Goal: Task Accomplishment & Management: Use online tool/utility

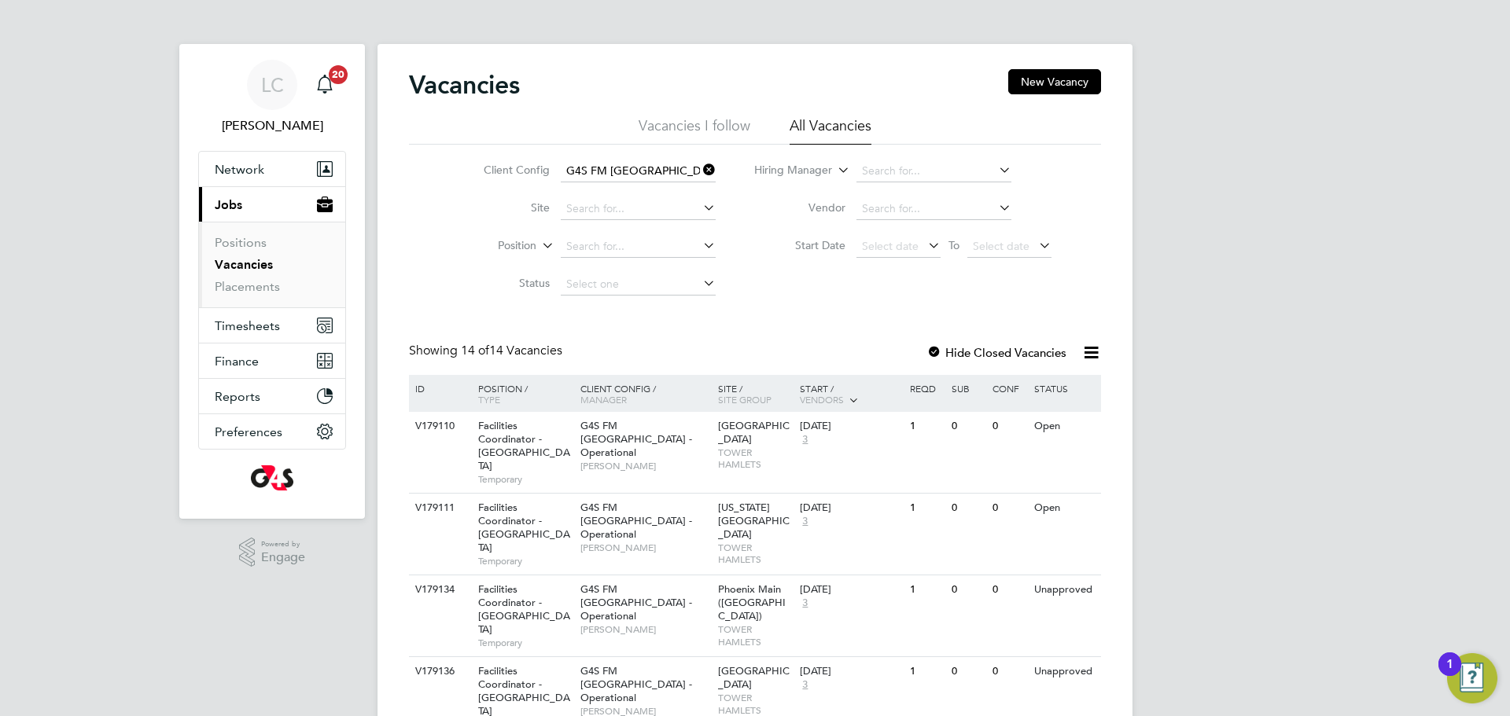
click at [223, 274] on li "Vacancies" at bounding box center [274, 268] width 118 height 22
click at [251, 321] on span "Timesheets" at bounding box center [247, 326] width 65 height 15
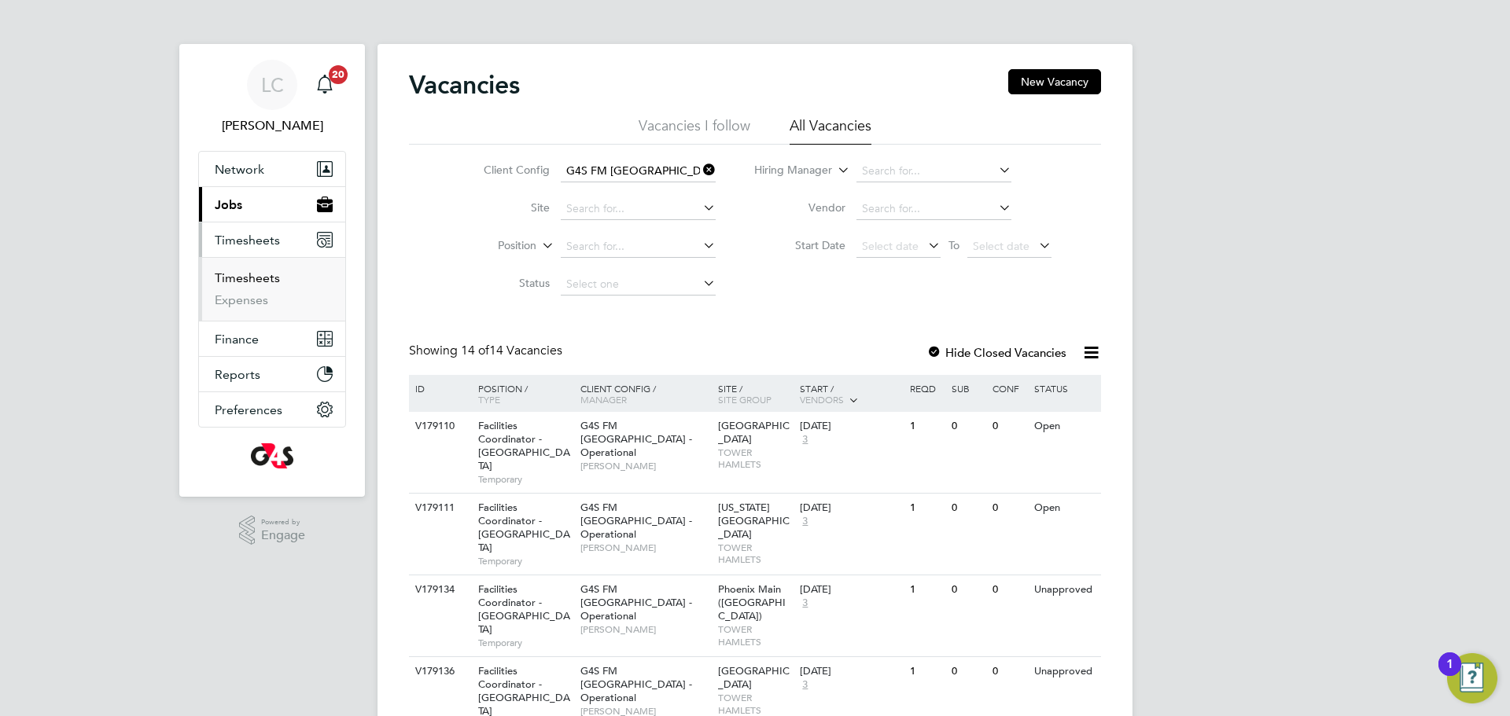
click at [261, 274] on link "Timesheets" at bounding box center [247, 278] width 65 height 15
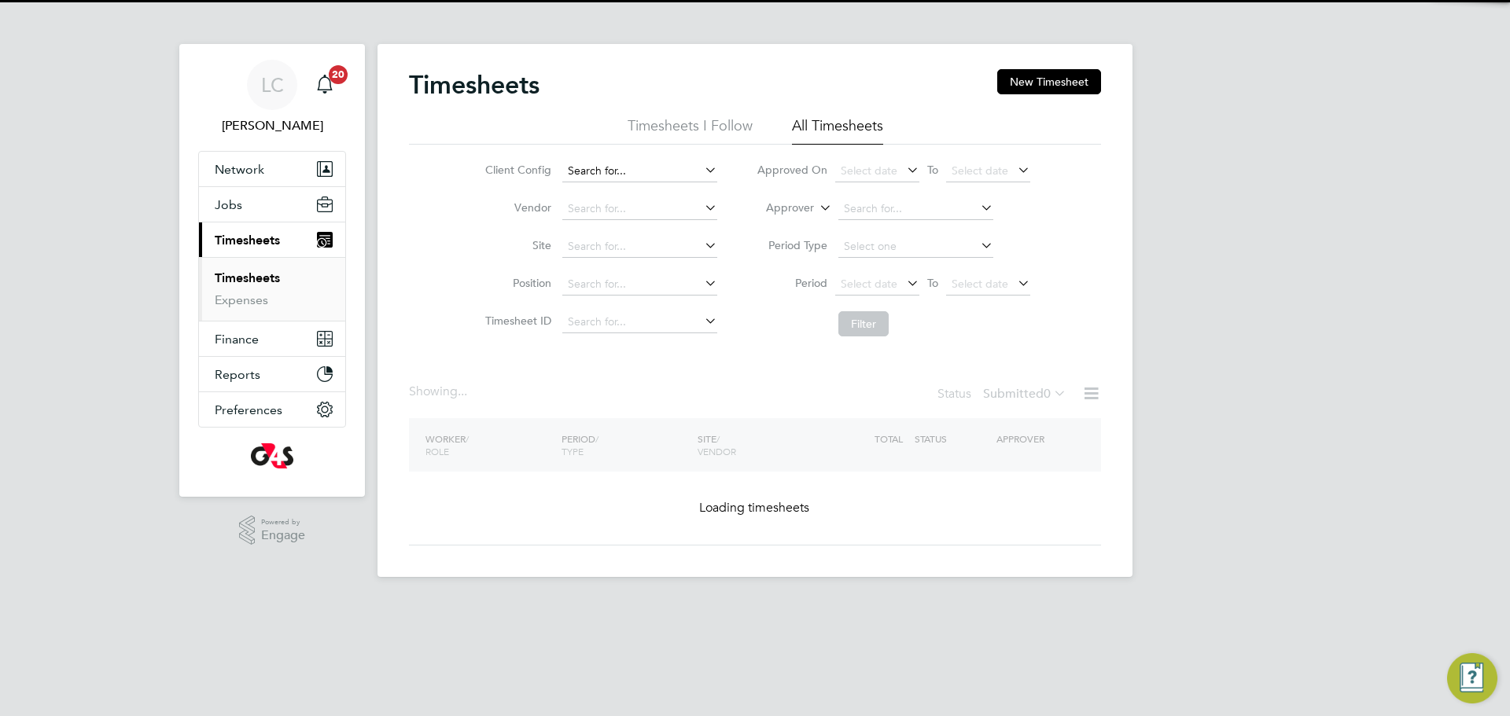
click at [648, 173] on input at bounding box center [639, 171] width 155 height 22
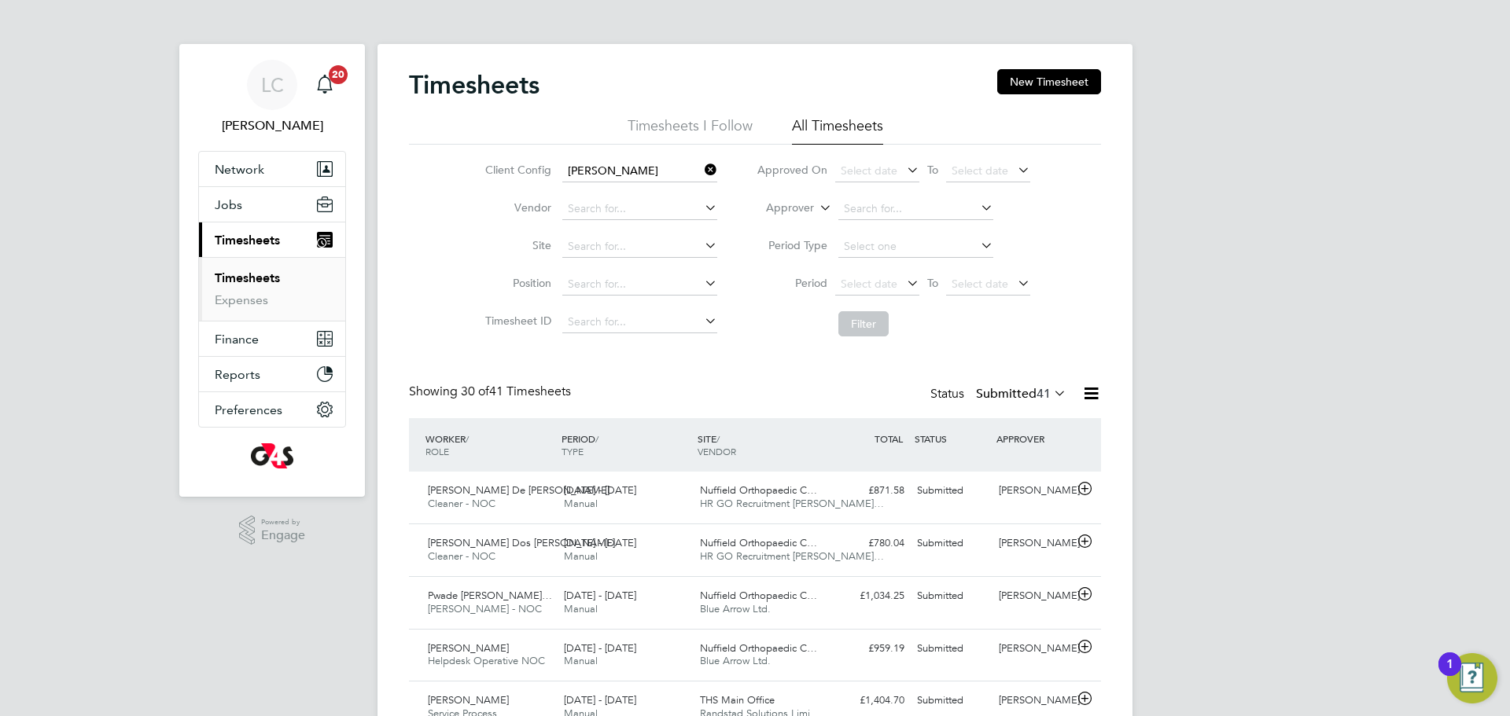
click at [668, 215] on li "G4S [PERSON_NAME] r Hamlets - Operational" at bounding box center [703, 214] width 285 height 21
type input "G4S FM [GEOGRAPHIC_DATA] - Operational"
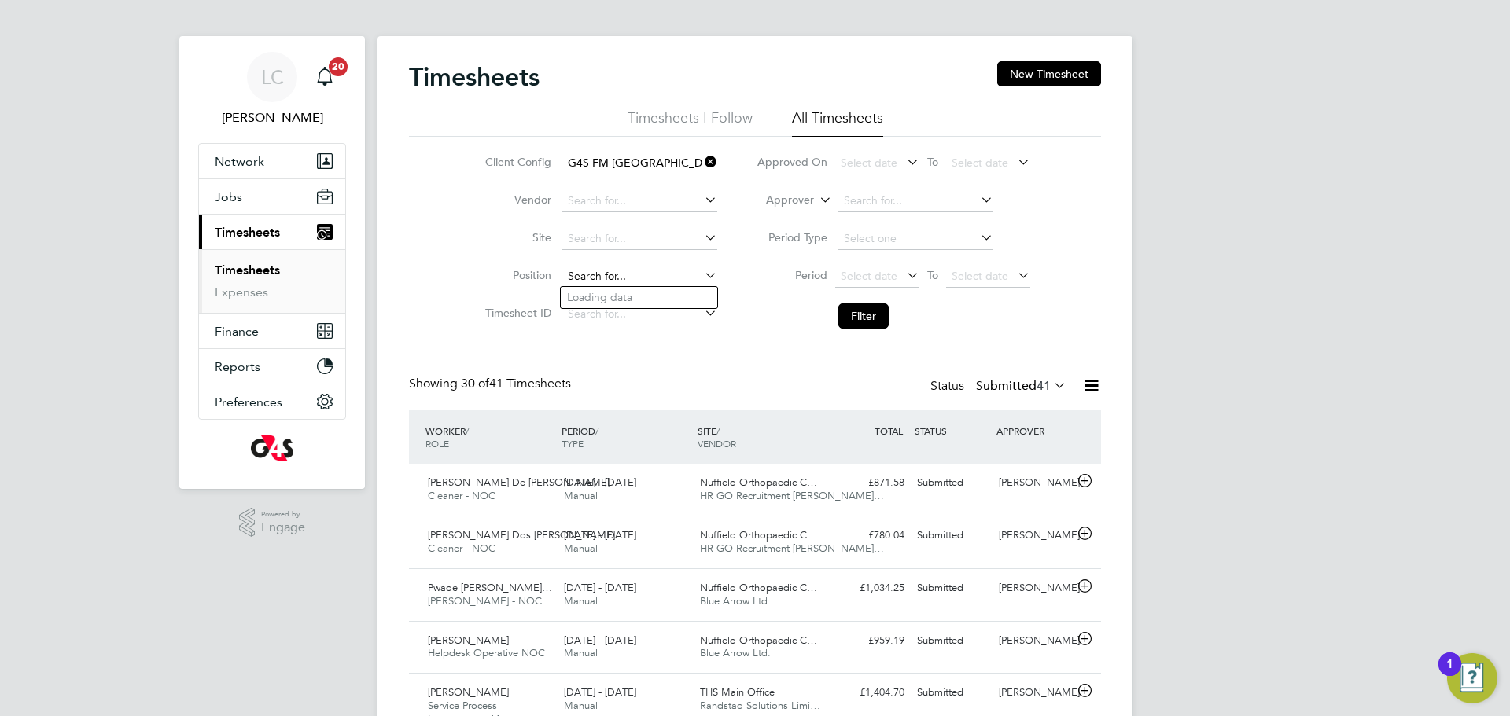
click at [688, 269] on input at bounding box center [639, 277] width 155 height 22
click at [897, 278] on span "Select date" at bounding box center [877, 277] width 84 height 21
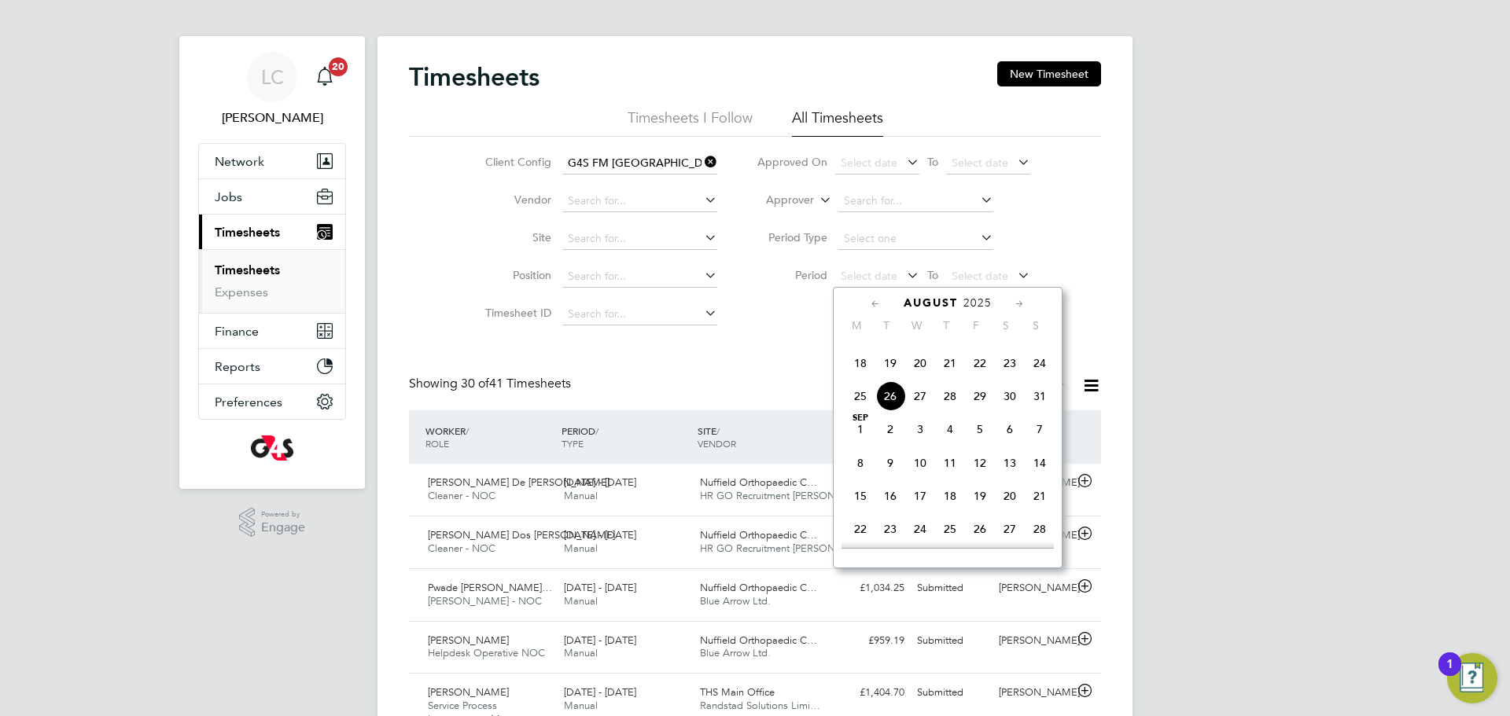
click at [860, 378] on span "18" at bounding box center [860, 363] width 30 height 30
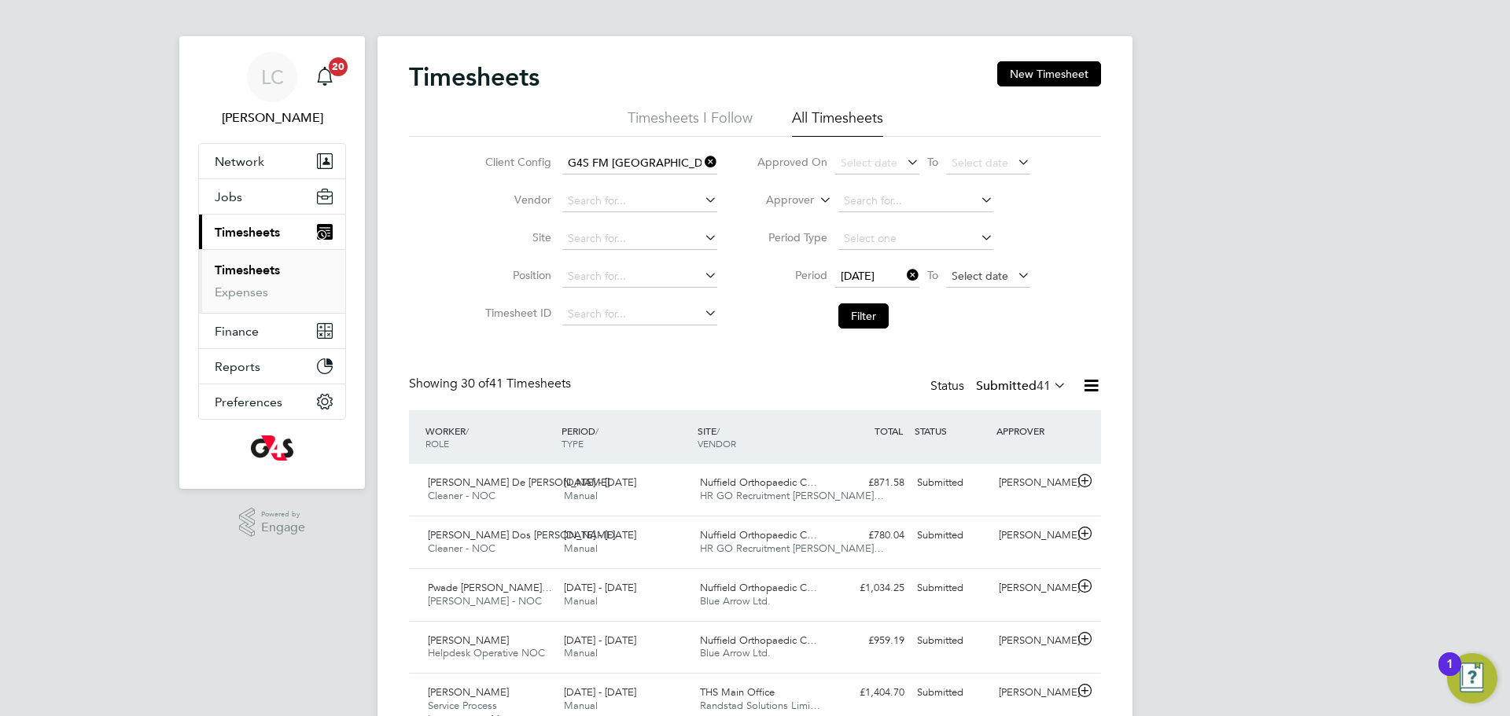
click at [1010, 278] on span "Select date" at bounding box center [988, 277] width 84 height 21
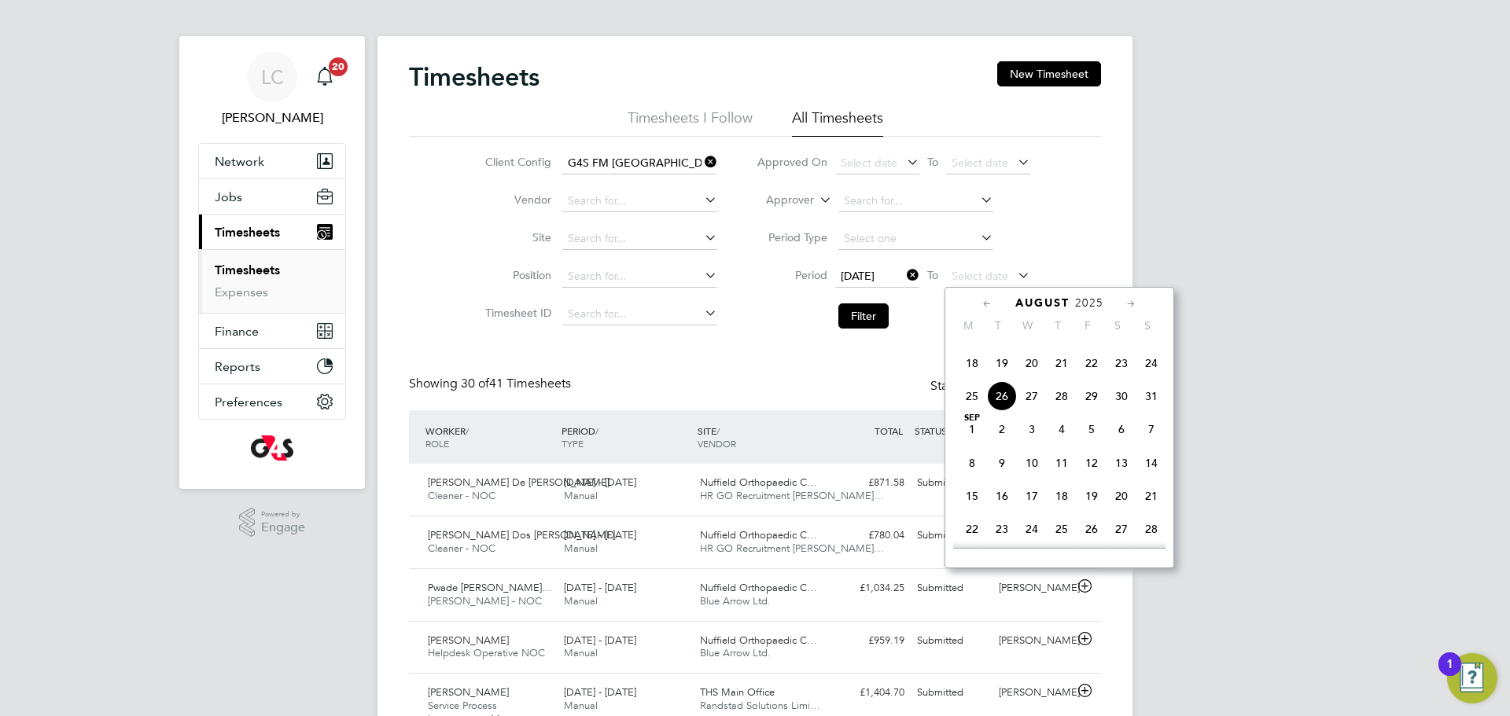
click at [1155, 378] on span "24" at bounding box center [1151, 363] width 30 height 30
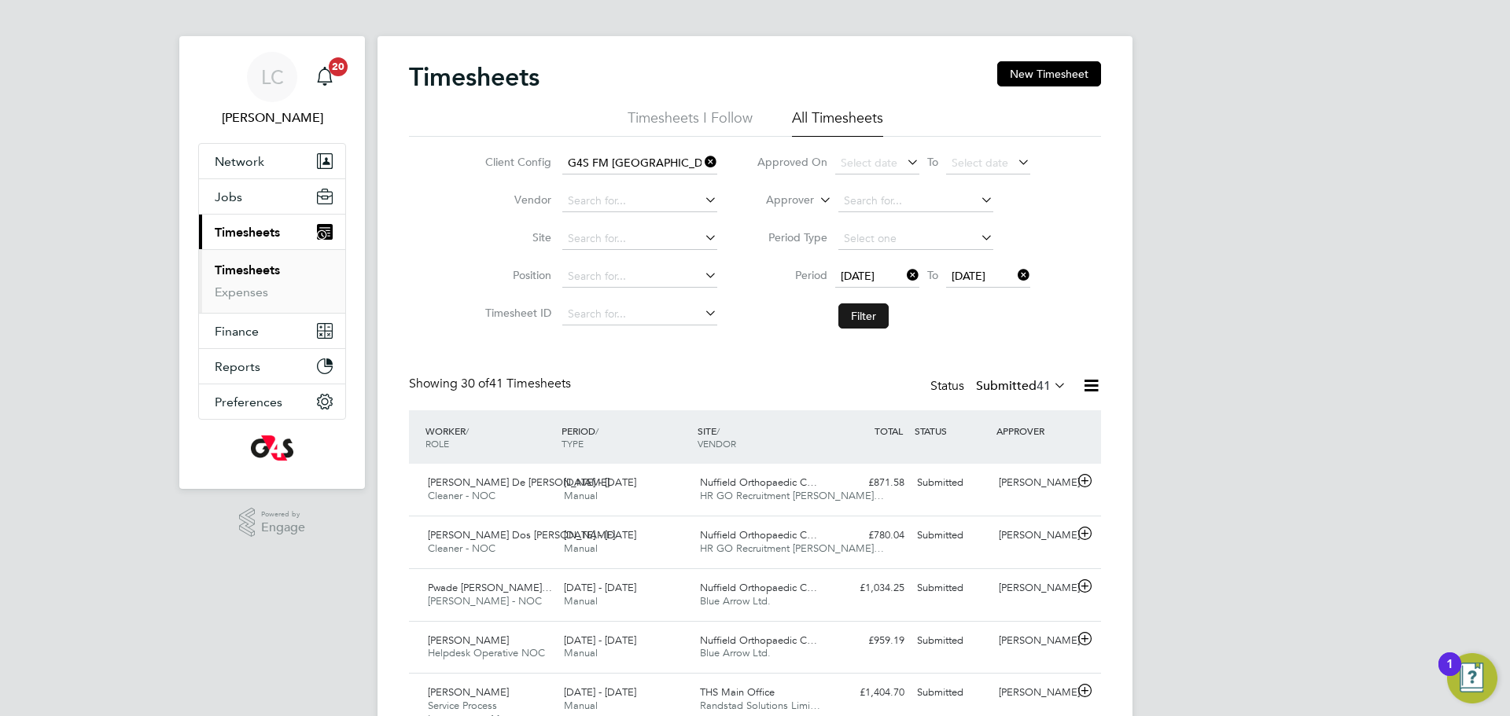
click at [856, 317] on button "Filter" at bounding box center [863, 316] width 50 height 25
